Goal: Task Accomplishment & Management: Manage account settings

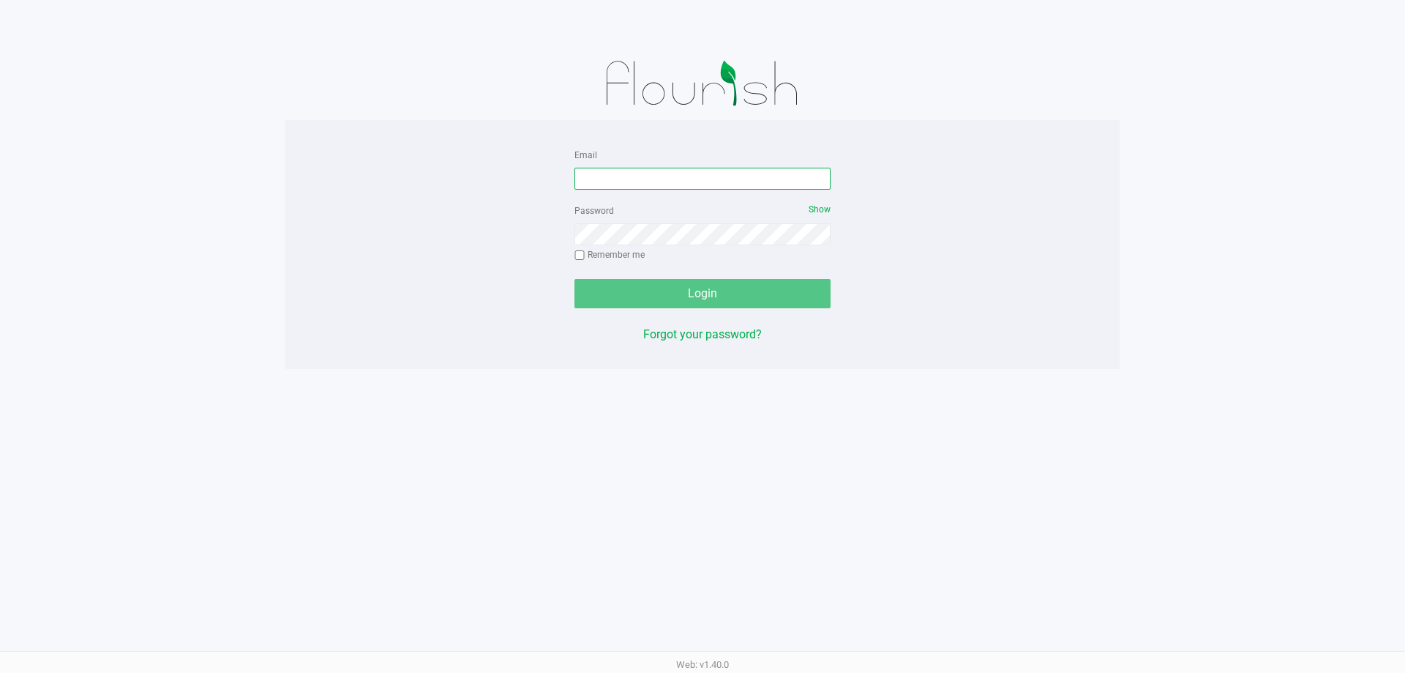
click at [719, 181] on input "Email" at bounding box center [702, 179] width 256 height 22
type input "K"
type input "[EMAIL_ADDRESS][DOMAIN_NAME]"
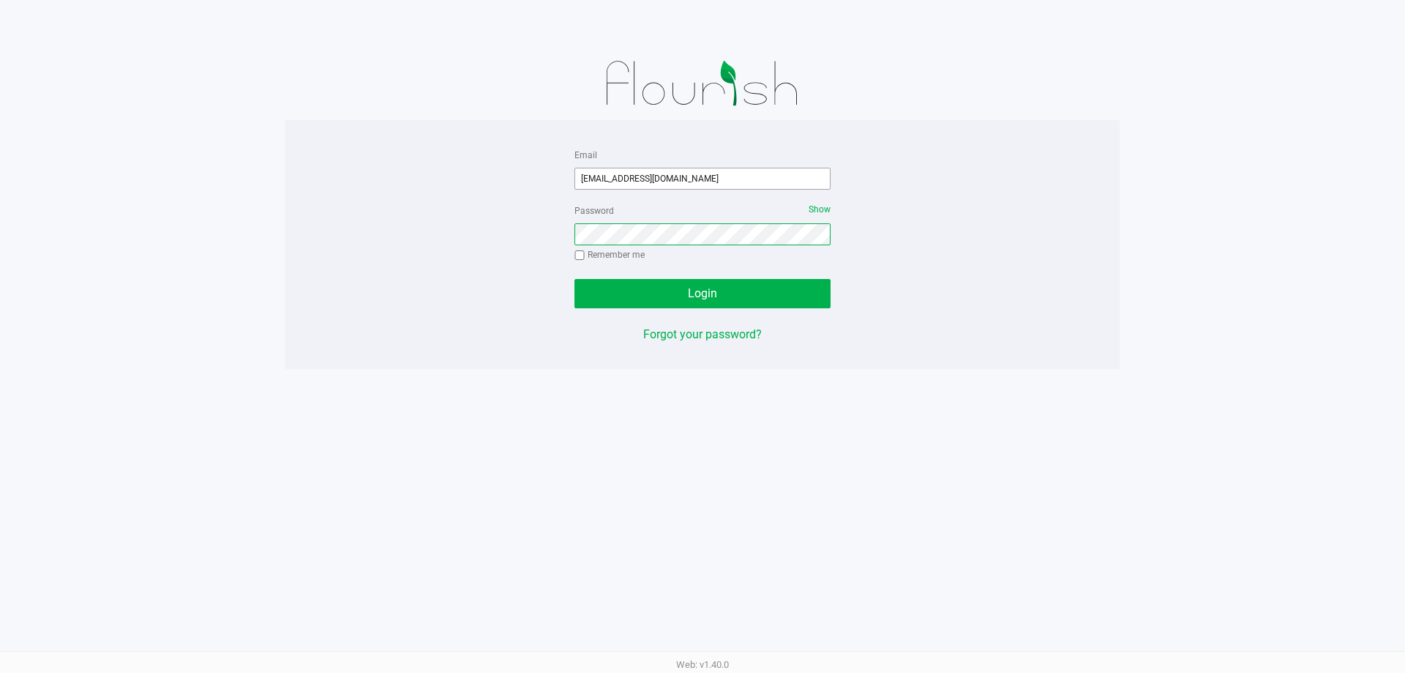
click at [574, 279] on button "Login" at bounding box center [702, 293] width 256 height 29
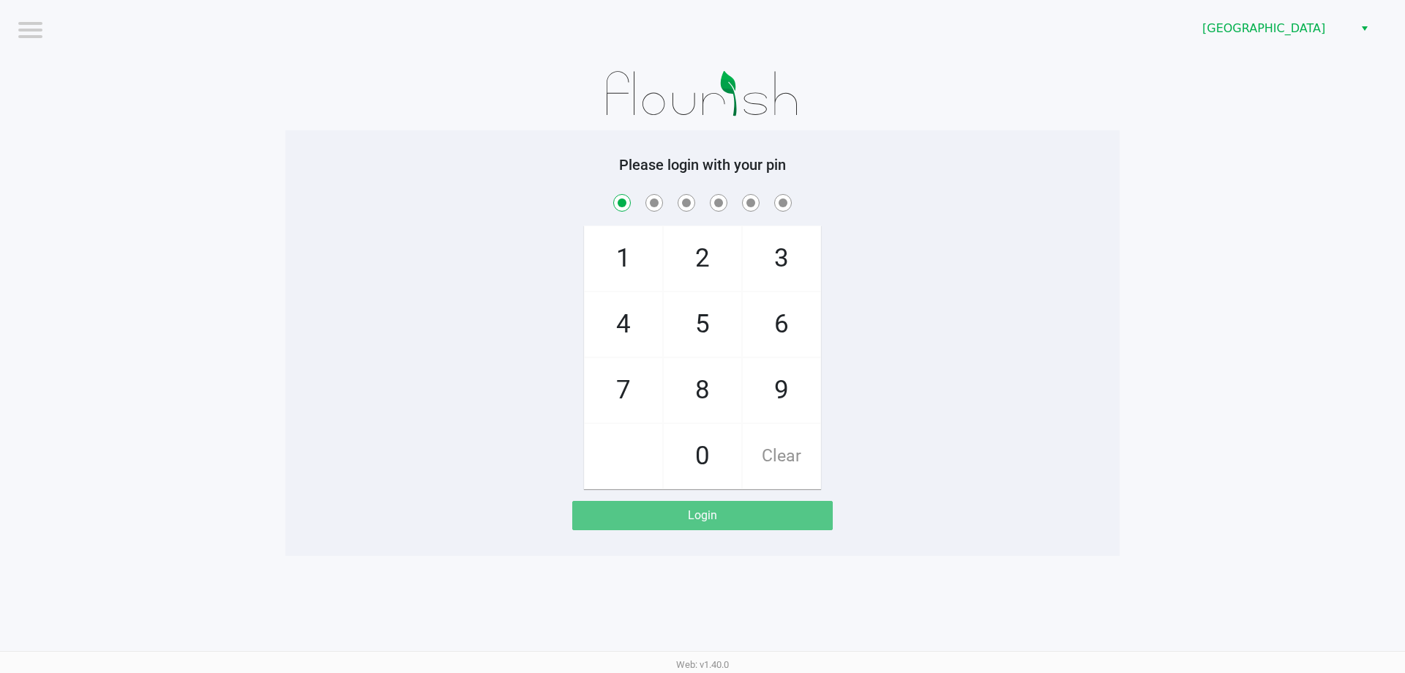
checkbox input "true"
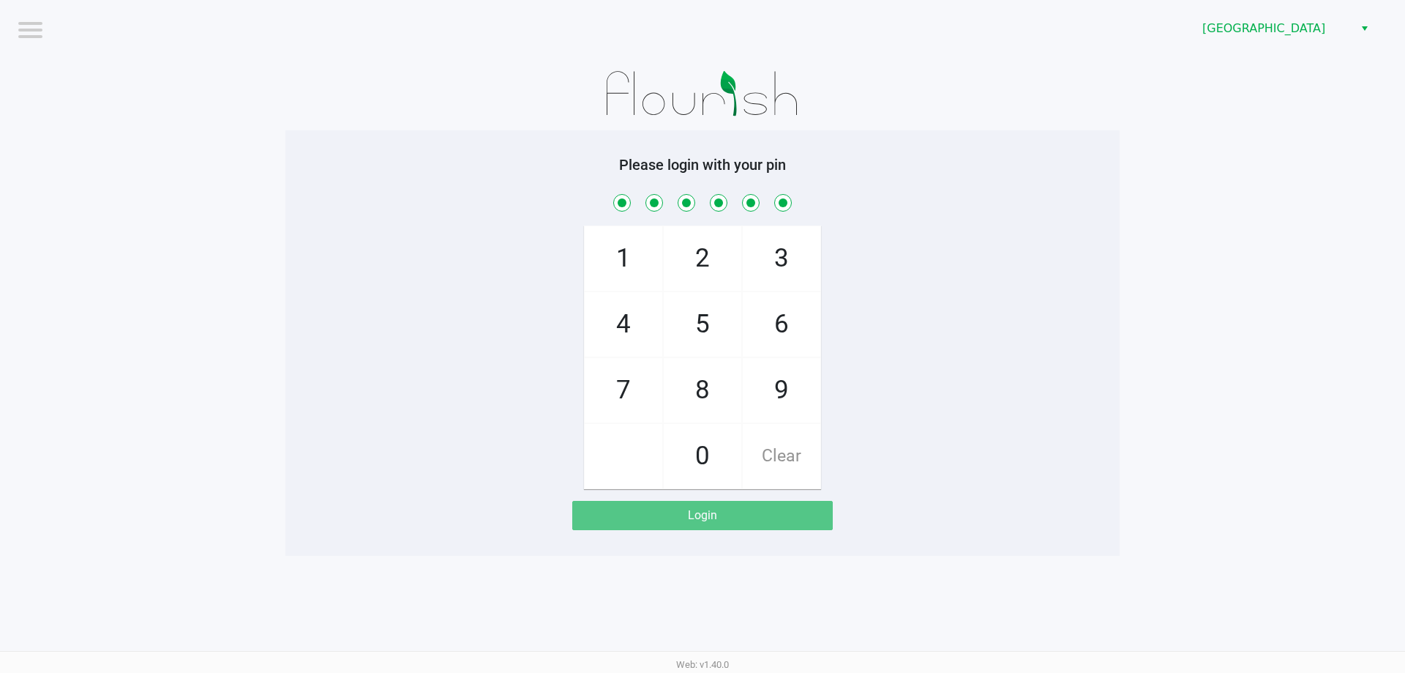
checkbox input "true"
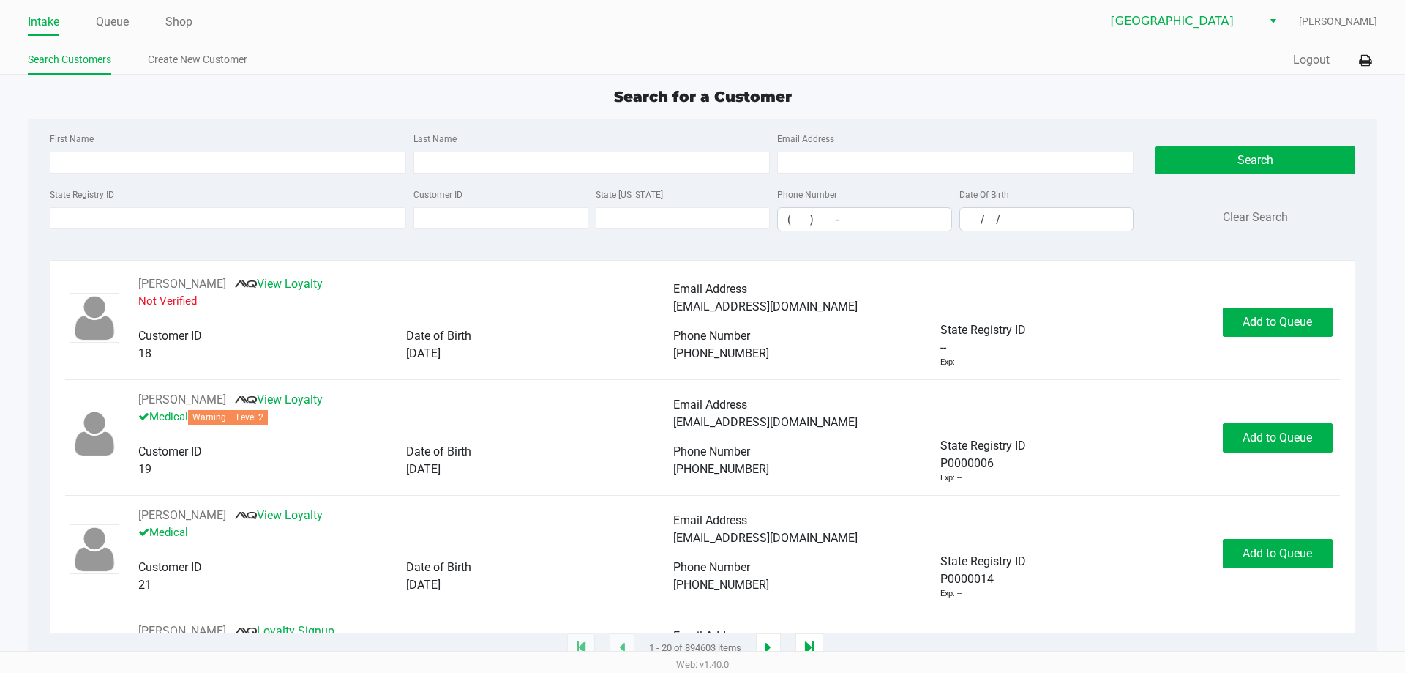
click at [1312, 75] on app-point-of-sale "Intake Queue Shop [GEOGRAPHIC_DATA] [PERSON_NAME] Search Customers Create New C…" at bounding box center [702, 324] width 1405 height 648
click at [1310, 62] on button "Logout" at bounding box center [1311, 60] width 37 height 18
